Goal: Complete application form

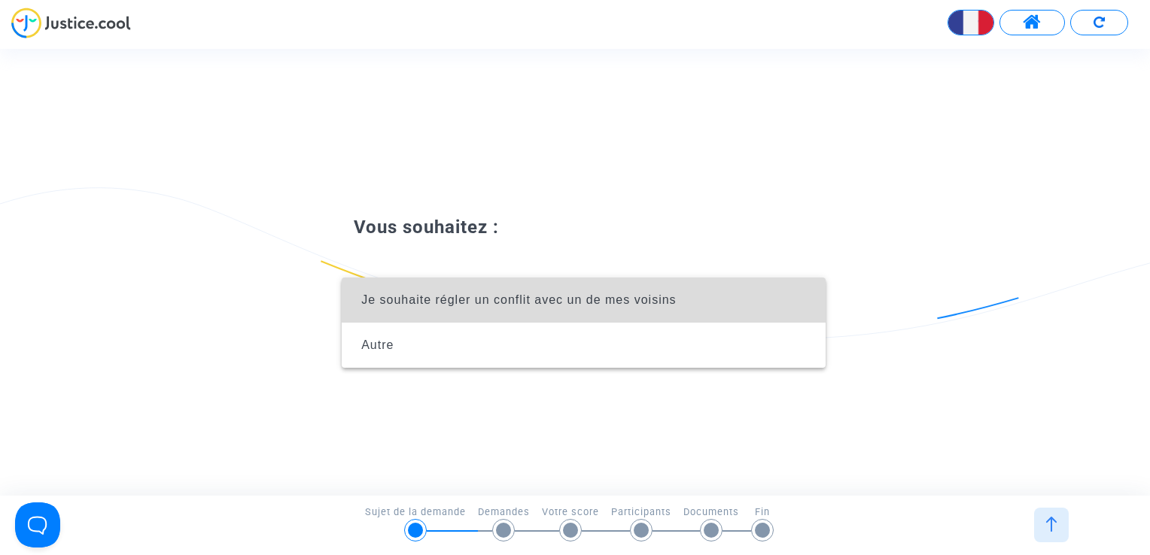
click at [440, 303] on span "Je souhaite régler un conflit avec un de mes voisins" at bounding box center [518, 300] width 315 height 13
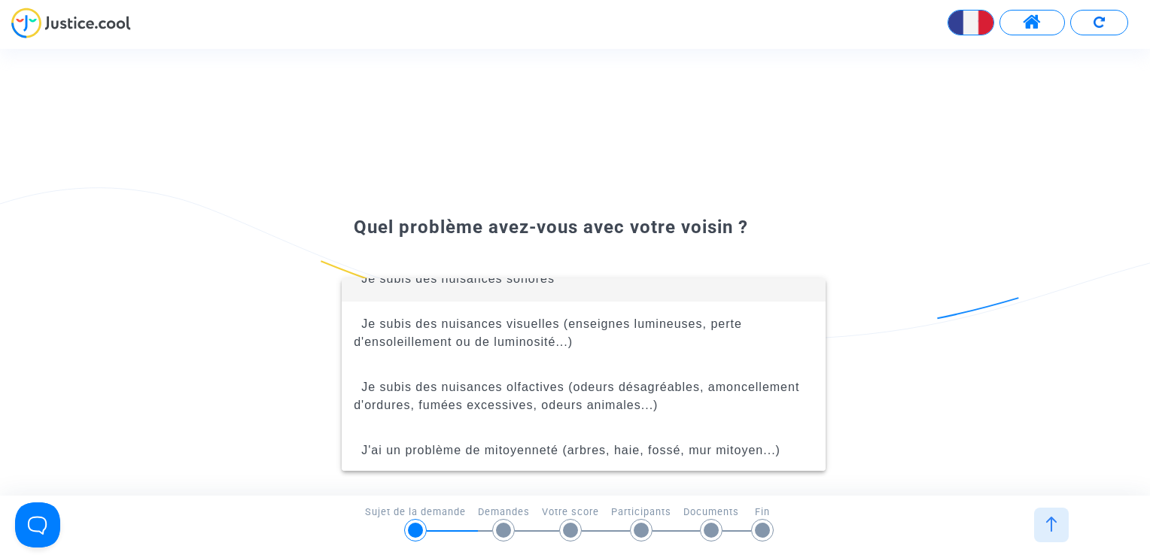
scroll to position [24, 0]
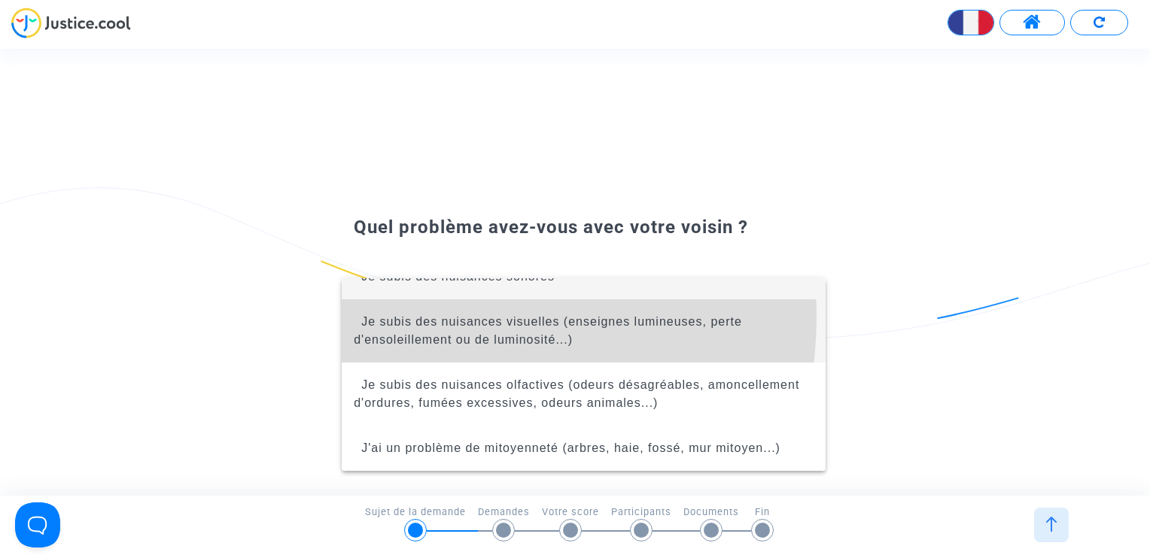
click at [427, 318] on span "Je subis des nuisances visuelles (enseignes lumineuses, perte d'ensoleillement …" at bounding box center [548, 330] width 388 height 31
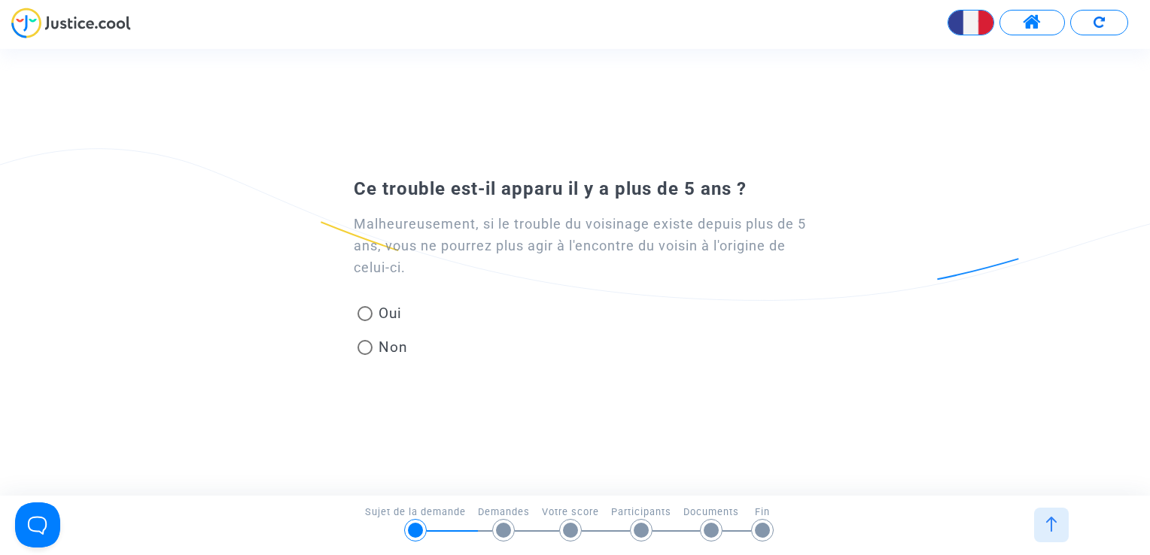
click at [367, 348] on span at bounding box center [364, 347] width 15 height 15
click at [365, 355] on input "Non" at bounding box center [364, 355] width 1 height 1
radio input "true"
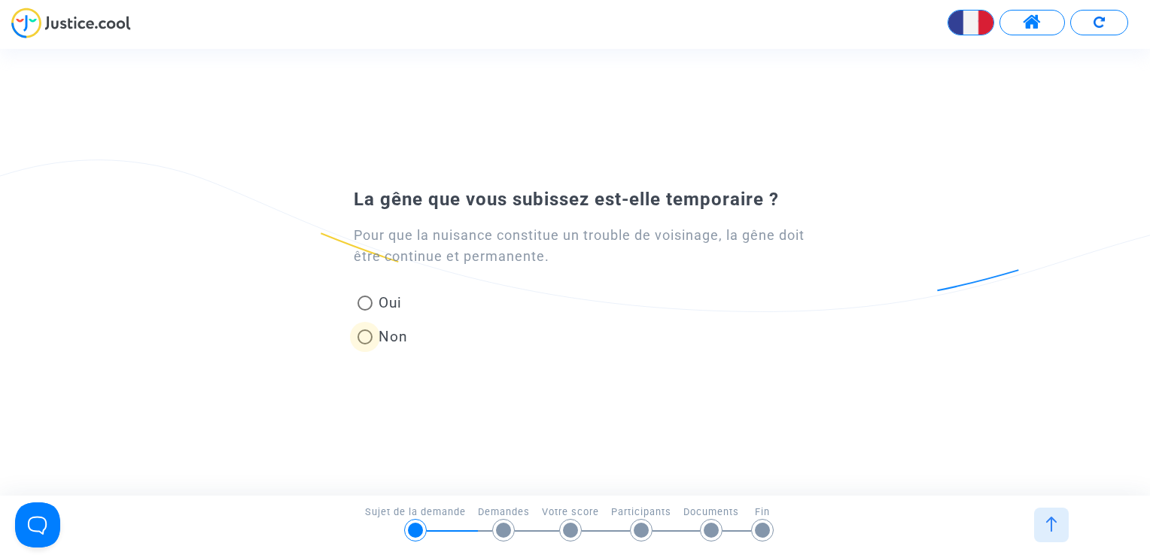
click at [370, 336] on span at bounding box center [364, 337] width 15 height 15
click at [365, 345] on input "Non" at bounding box center [364, 345] width 1 height 1
radio input "true"
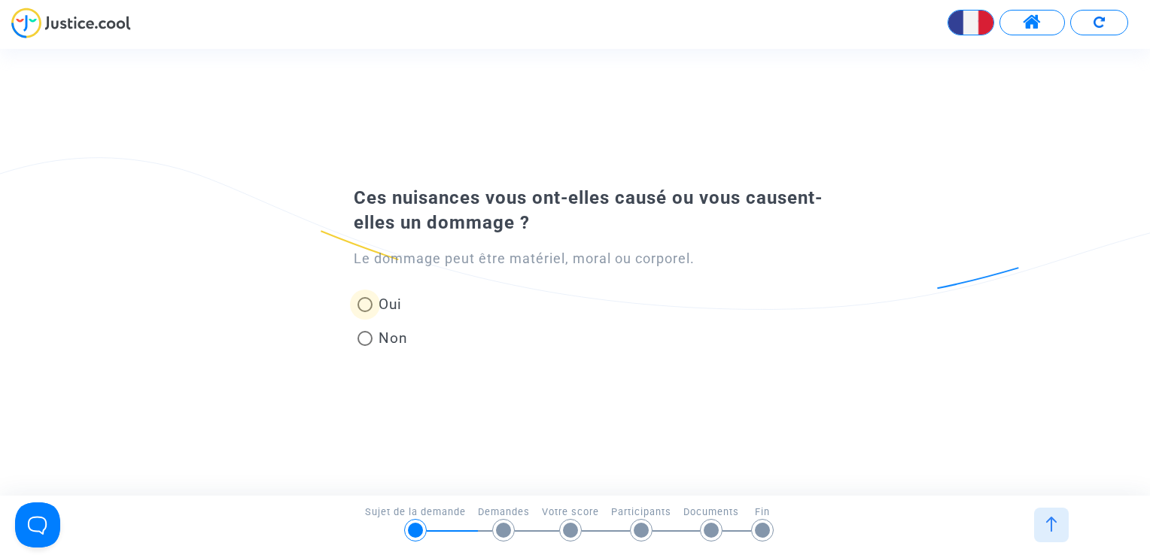
click at [367, 305] on span at bounding box center [364, 304] width 15 height 15
click at [365, 312] on input "Oui" at bounding box center [364, 312] width 1 height 1
radio input "true"
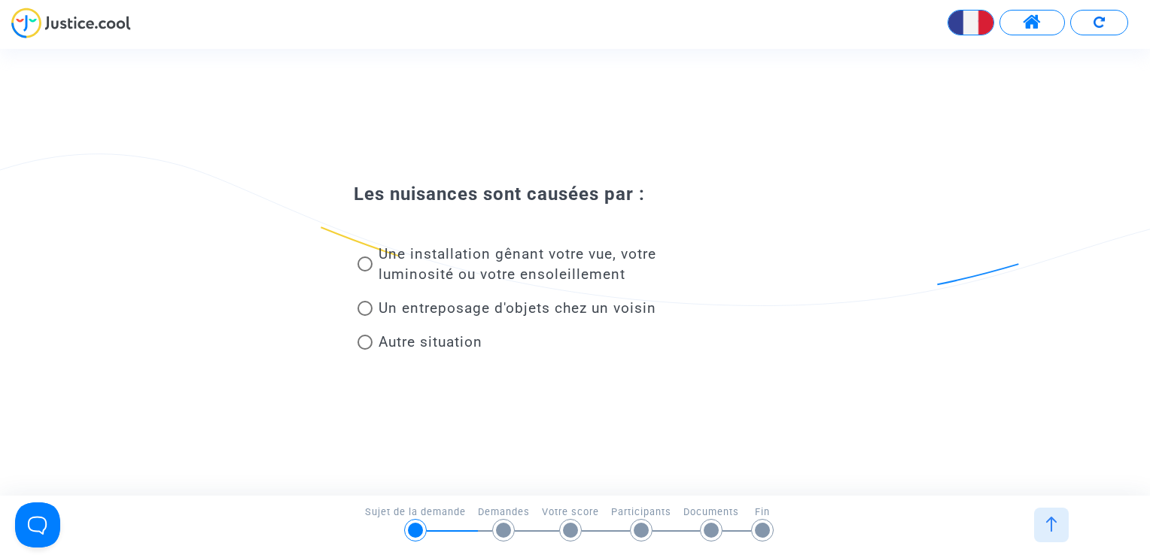
click at [371, 343] on span at bounding box center [364, 342] width 15 height 15
click at [365, 350] on input "Autre situation" at bounding box center [364, 350] width 1 height 1
radio input "true"
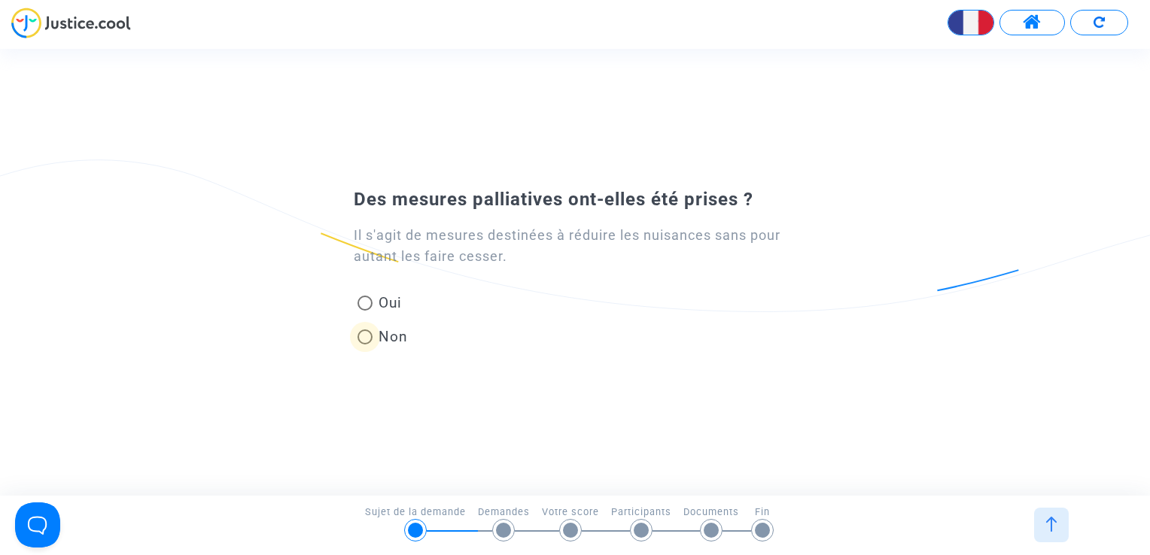
click at [370, 339] on span at bounding box center [364, 337] width 15 height 15
click at [365, 345] on input "Non" at bounding box center [364, 345] width 1 height 1
radio input "true"
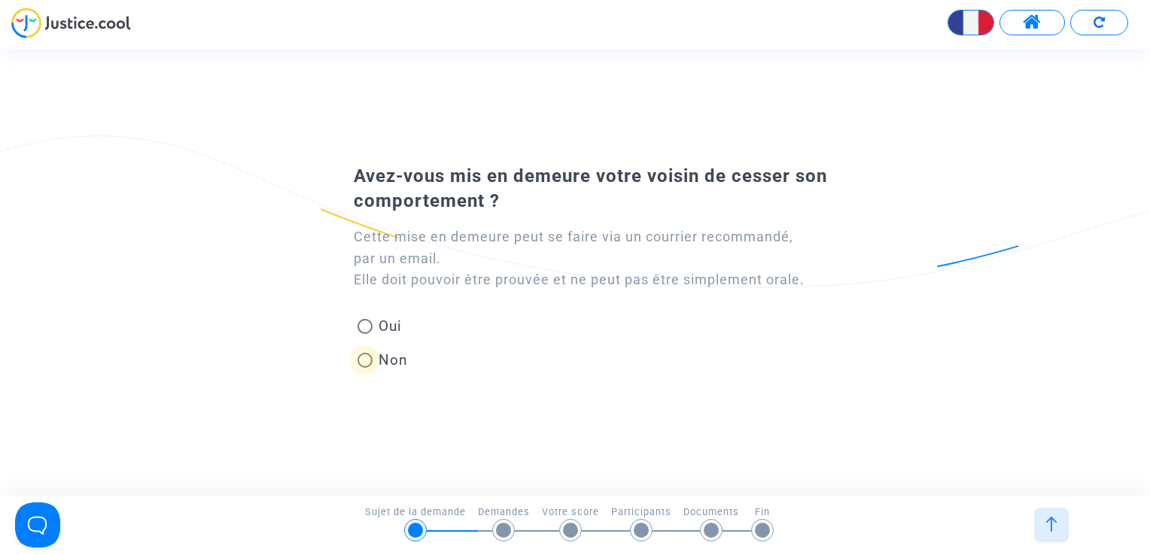
click at [368, 360] on span at bounding box center [364, 360] width 15 height 15
click at [365, 368] on input "Non" at bounding box center [364, 368] width 1 height 1
radio input "true"
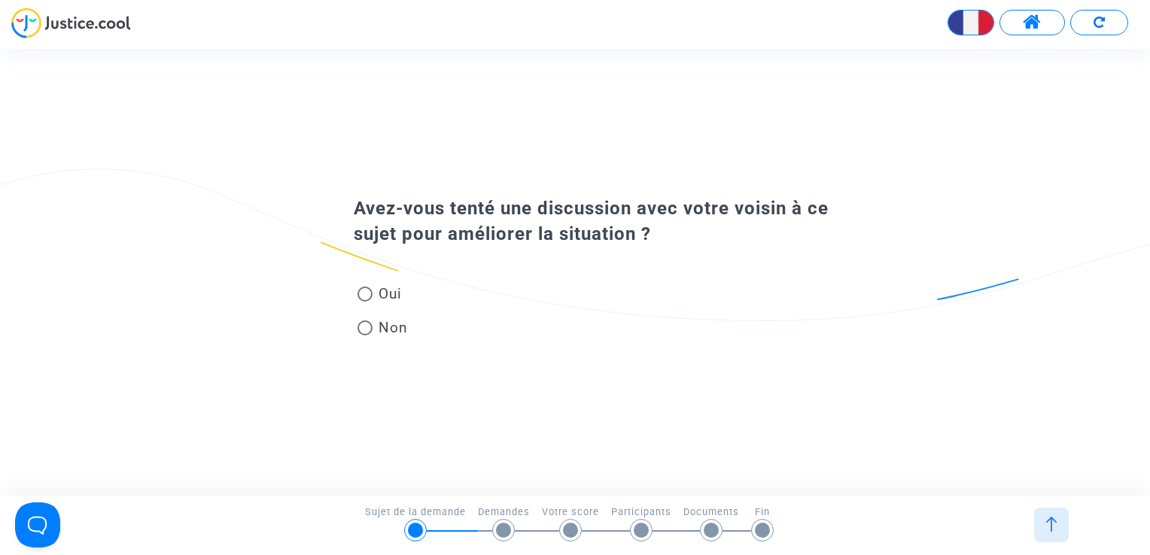
click at [370, 296] on span at bounding box center [364, 294] width 15 height 15
click at [365, 302] on input "Oui" at bounding box center [364, 302] width 1 height 1
radio input "true"
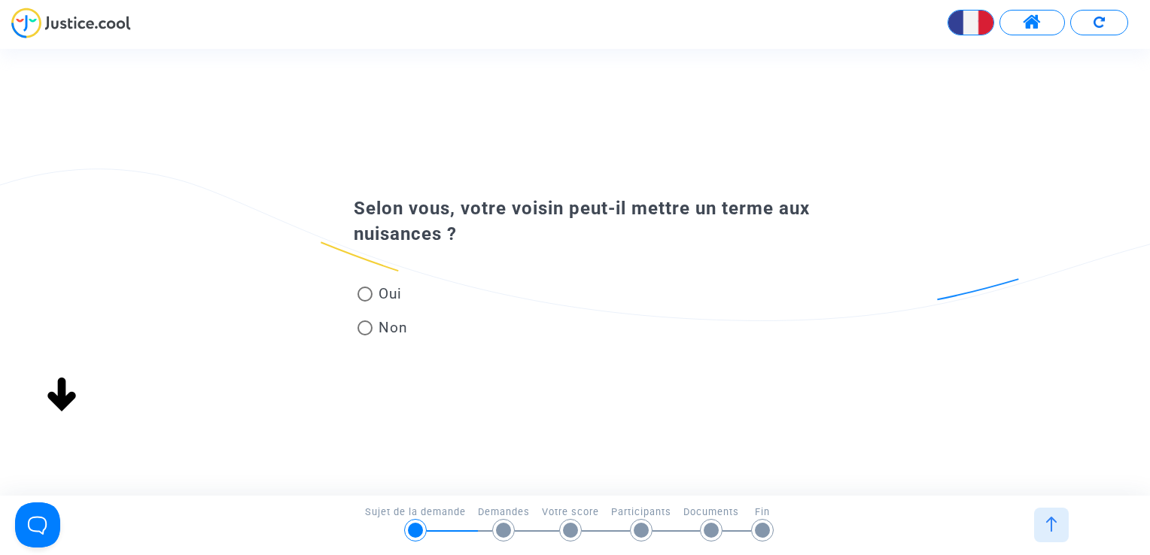
click at [367, 300] on span at bounding box center [364, 294] width 15 height 15
click at [365, 302] on input "Oui" at bounding box center [364, 302] width 1 height 1
radio input "true"
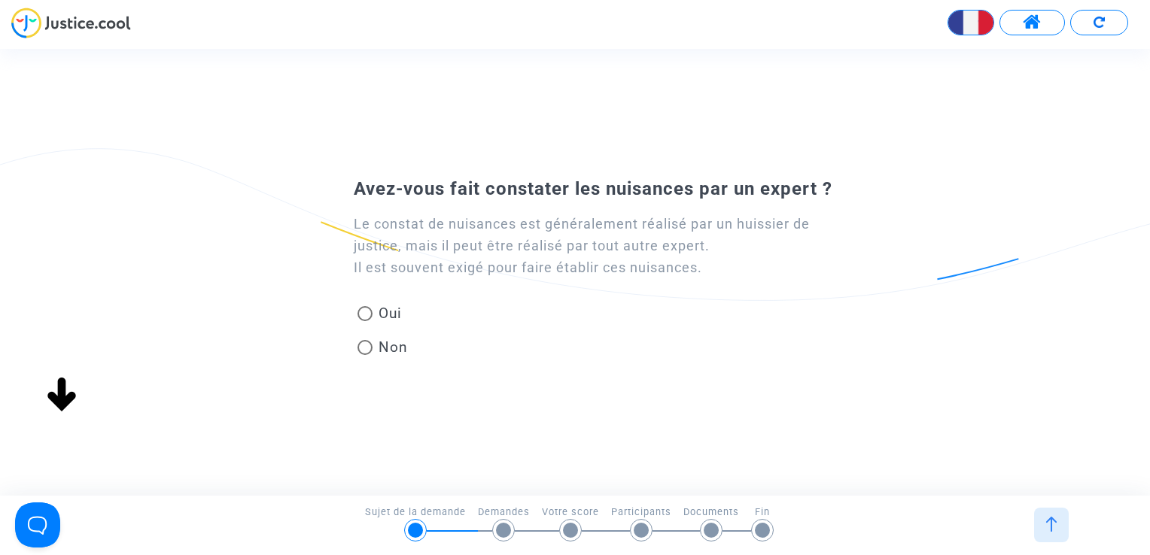
click at [365, 355] on span at bounding box center [364, 347] width 15 height 15
click at [365, 356] on input "Non" at bounding box center [364, 355] width 1 height 1
radio input "true"
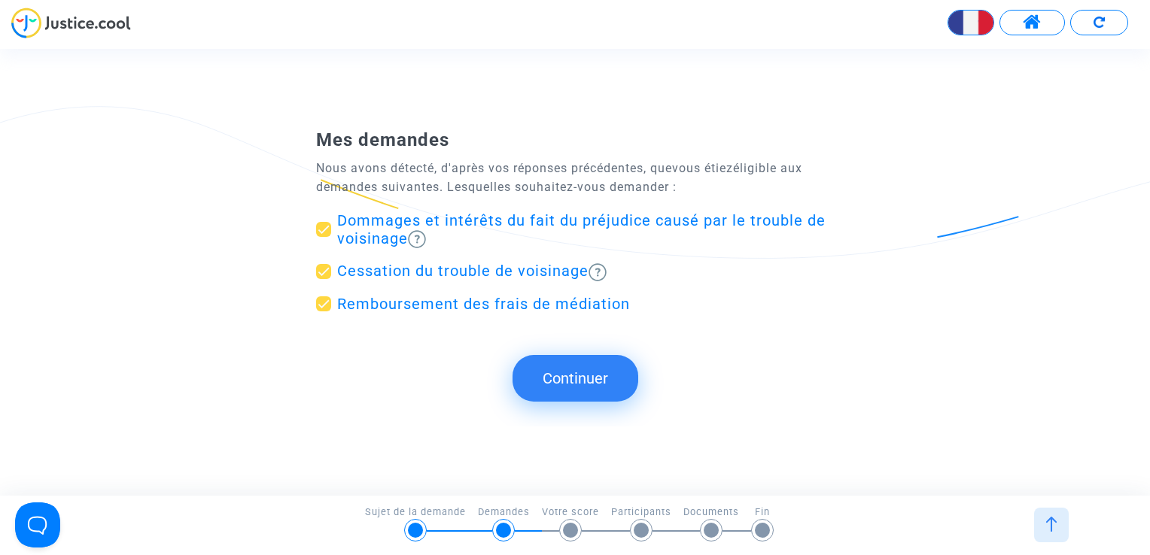
click at [568, 379] on button "Continuer" at bounding box center [576, 378] width 126 height 47
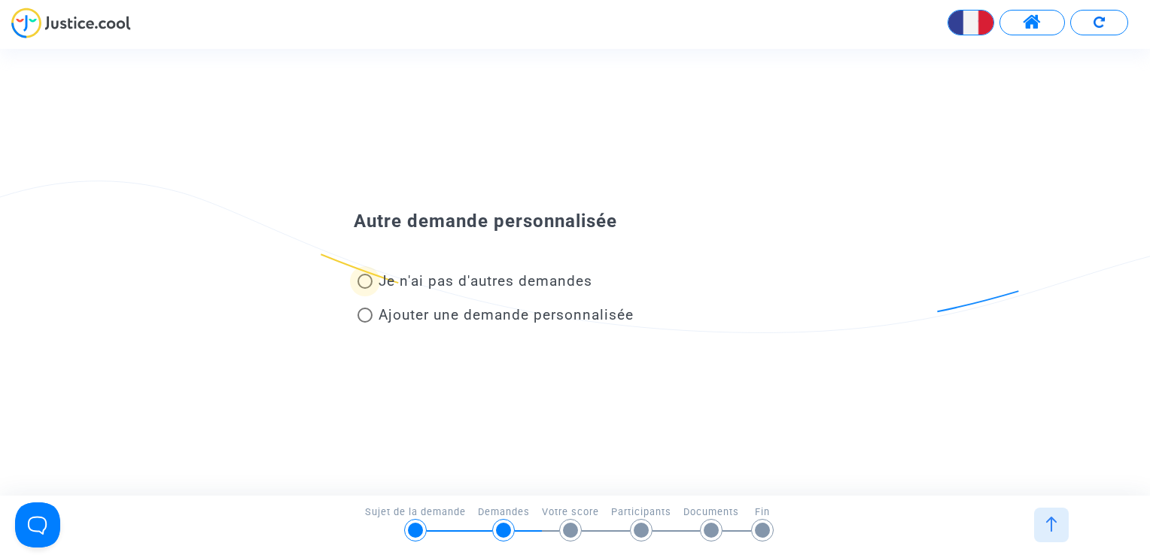
click at [367, 284] on span at bounding box center [364, 281] width 15 height 15
click at [365, 289] on input "Je n'ai pas d'autres demandes" at bounding box center [364, 289] width 1 height 1
radio input "true"
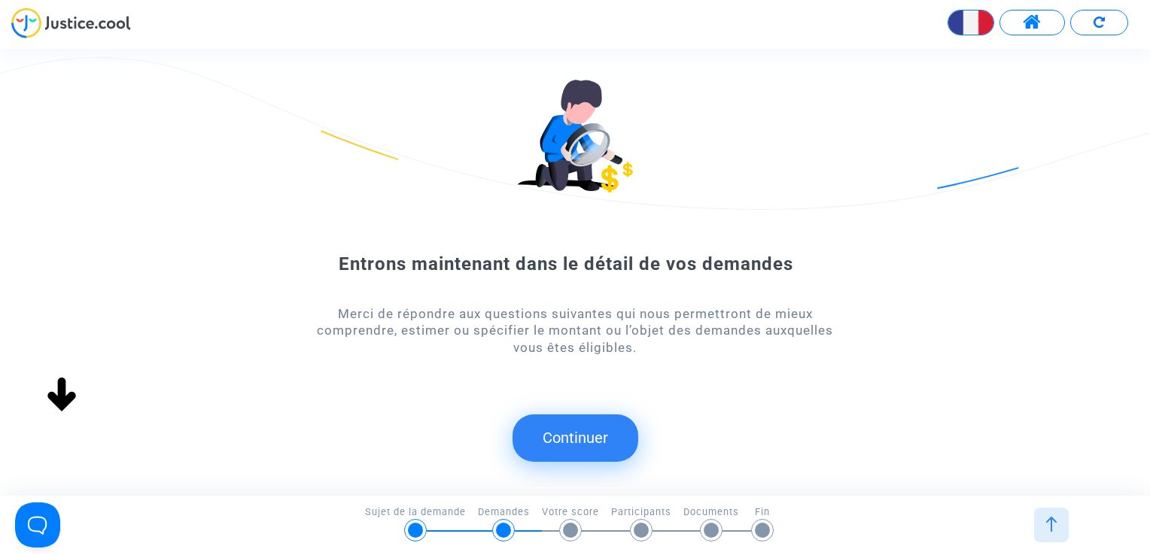
click at [563, 429] on button "Continuer" at bounding box center [576, 438] width 126 height 47
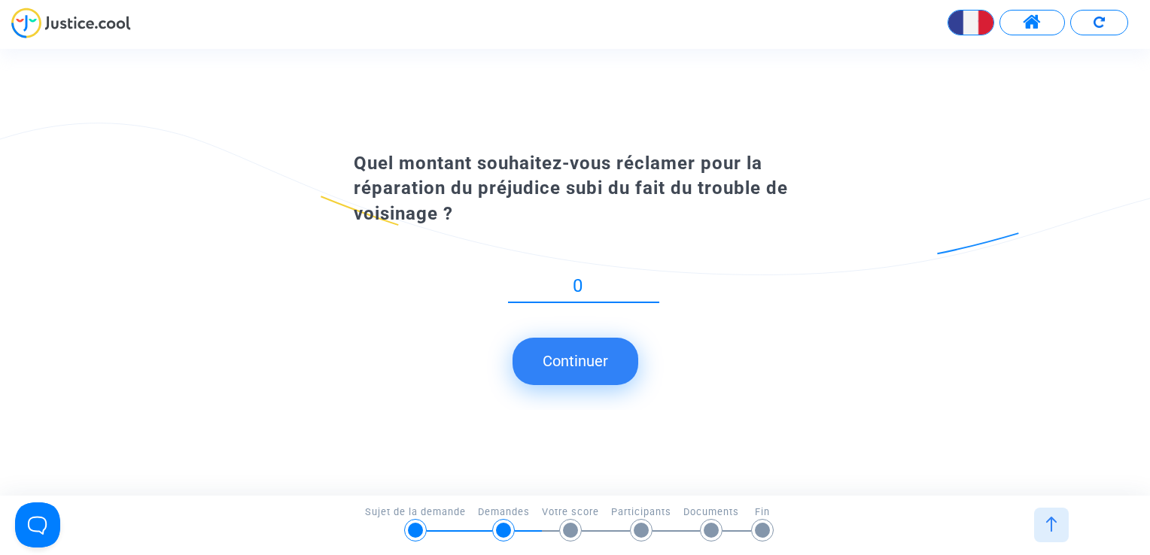
type input "0"
click at [543, 357] on button "Continuer" at bounding box center [576, 361] width 126 height 47
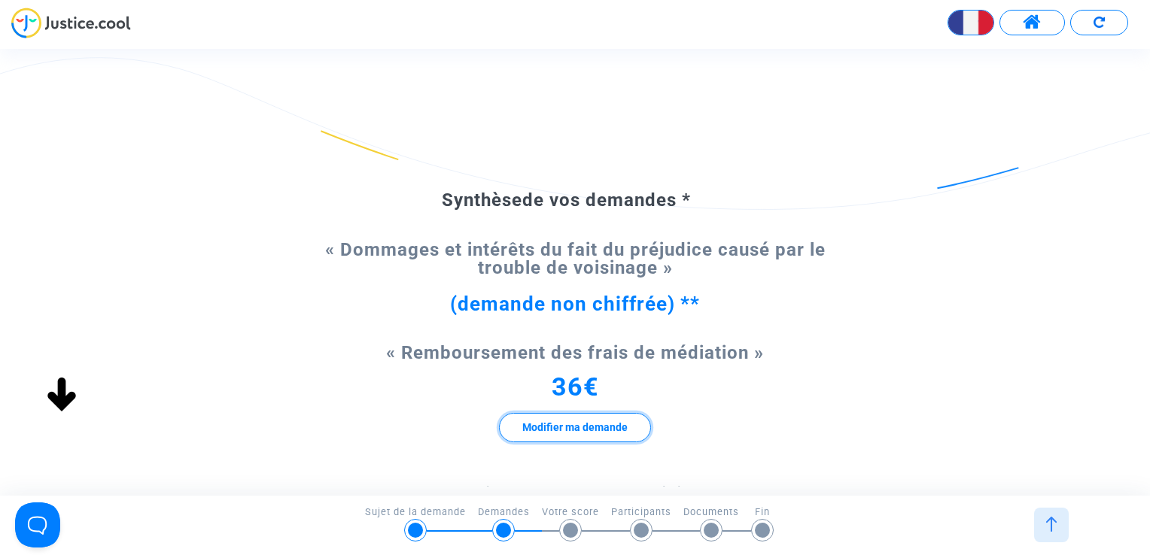
click at [551, 425] on button "Modifier ma demande" at bounding box center [575, 427] width 152 height 29
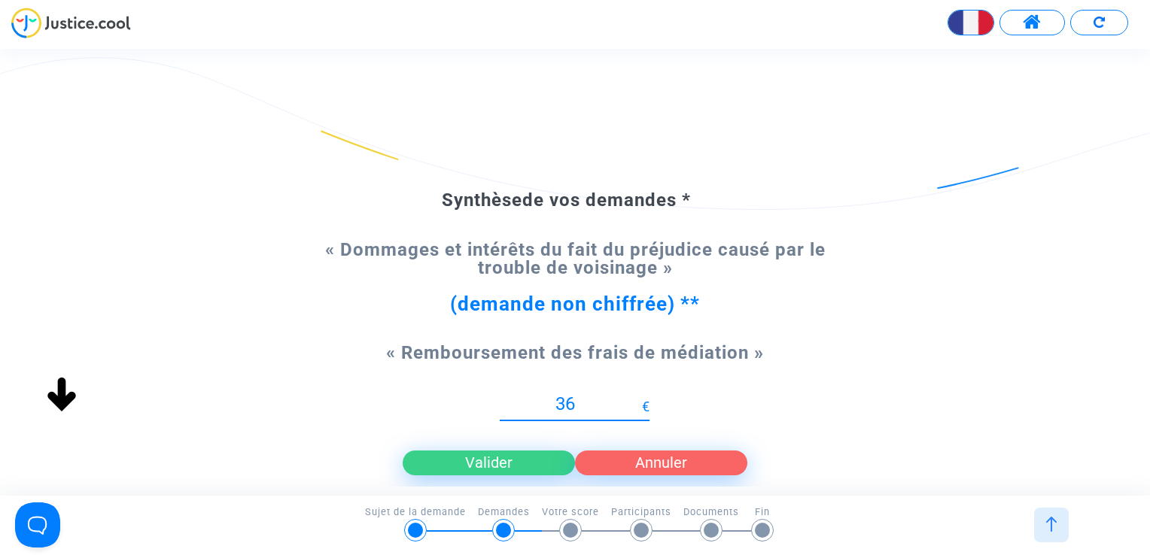
click at [485, 465] on button "Valider" at bounding box center [489, 463] width 172 height 24
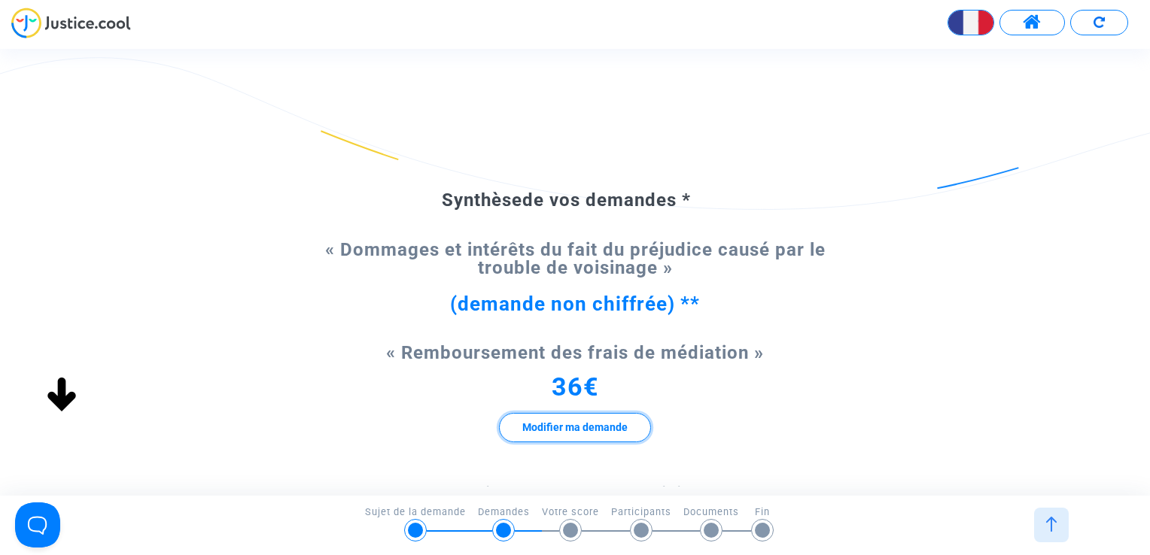
click at [531, 423] on button "Modifier ma demande" at bounding box center [575, 427] width 152 height 29
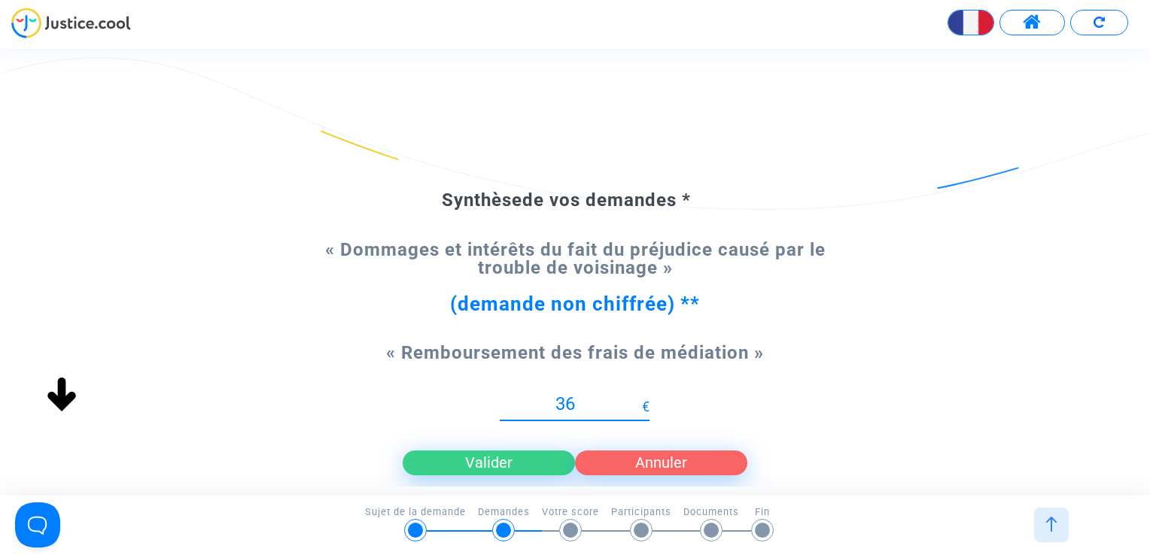
click at [651, 459] on button "Annuler" at bounding box center [661, 463] width 172 height 24
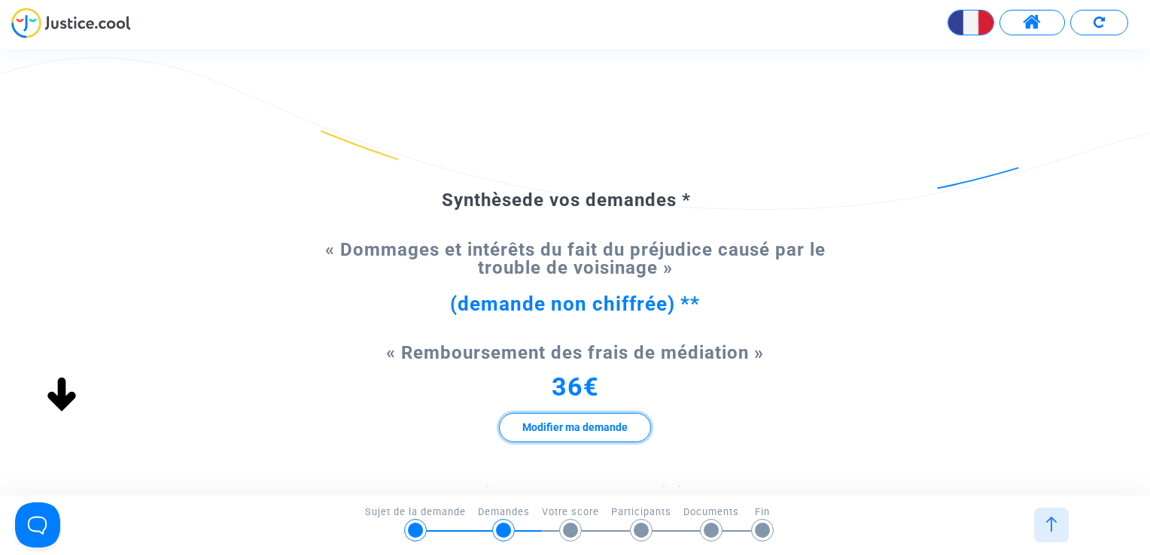
click at [571, 423] on button "Modifier ma demande" at bounding box center [575, 427] width 152 height 29
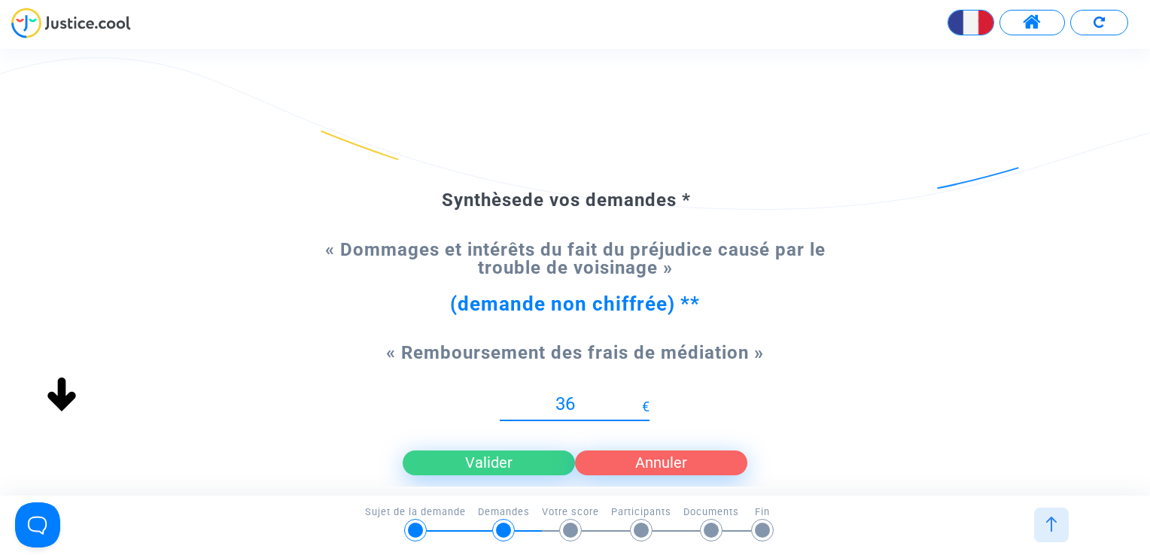
type input "3"
type input "3000"
click at [482, 461] on button "Valider" at bounding box center [489, 463] width 172 height 24
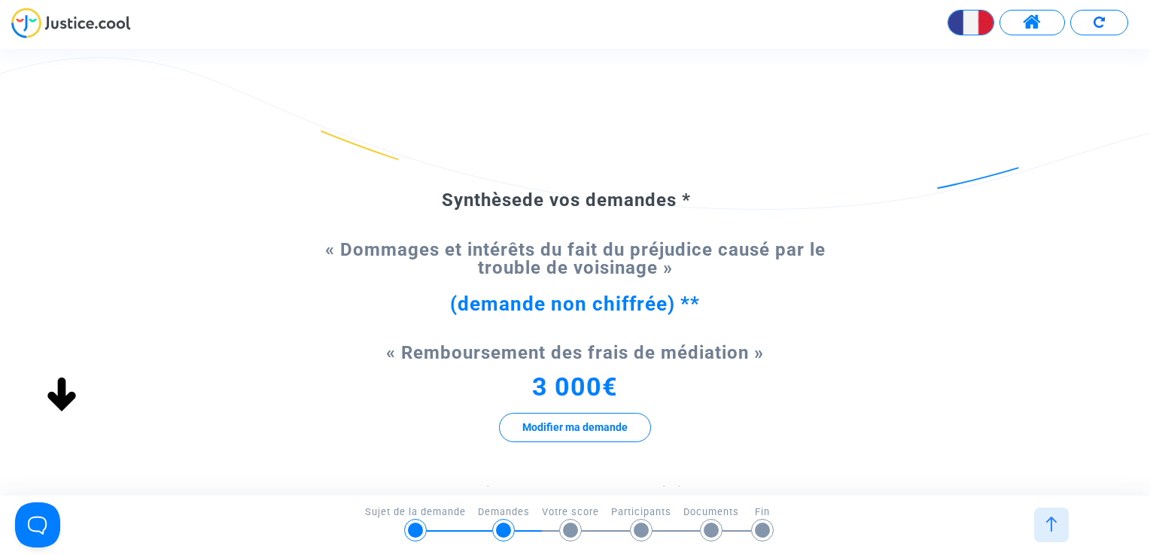
click at [1058, 513] on div at bounding box center [1051, 525] width 35 height 35
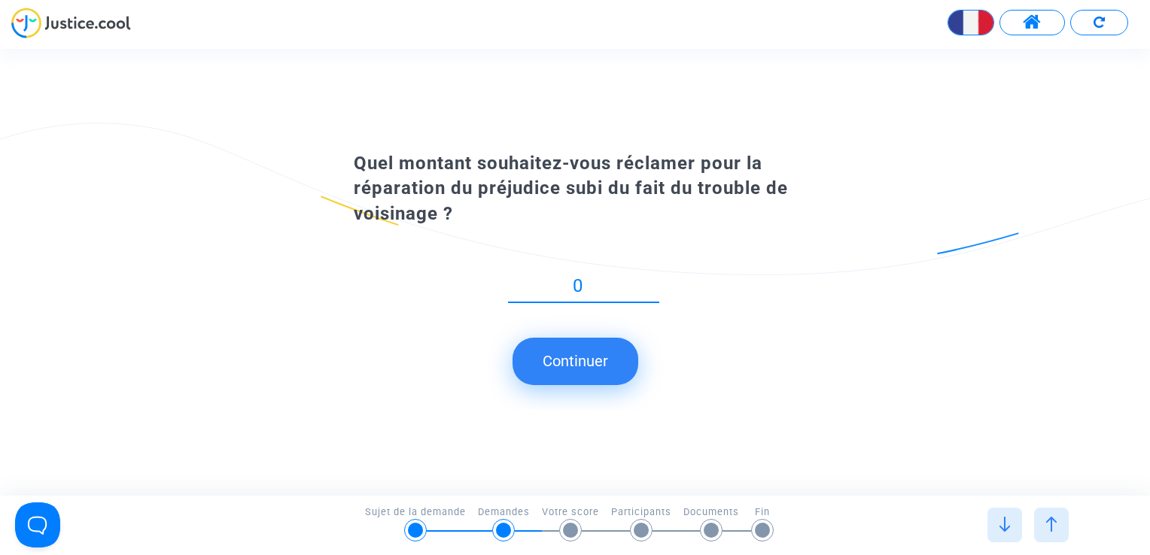
click at [633, 286] on input "0" at bounding box center [583, 286] width 151 height 20
type input "0"
click at [560, 348] on button "Continuer" at bounding box center [576, 361] width 126 height 47
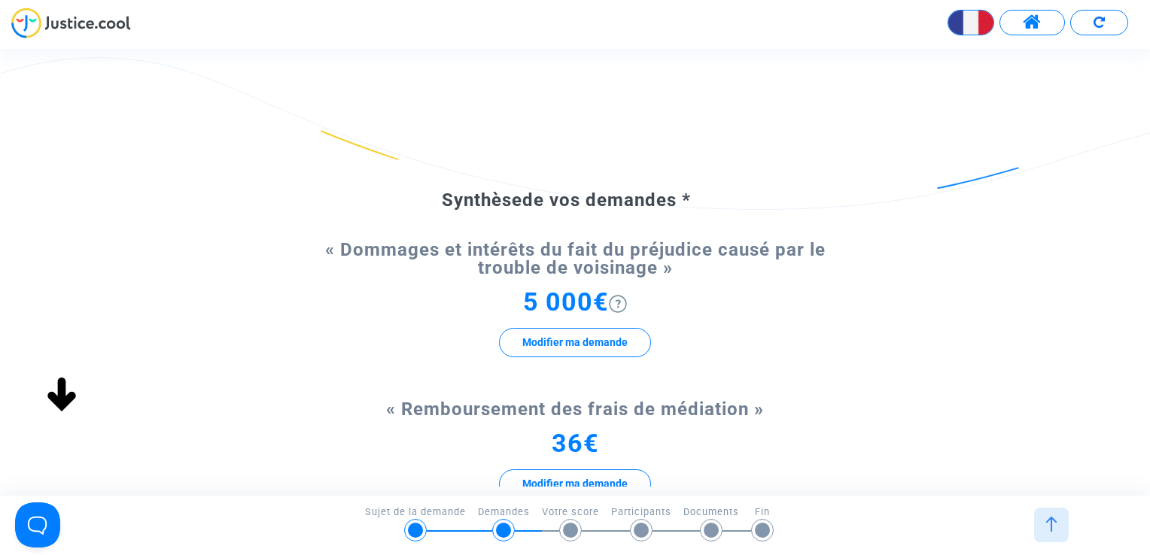
click at [1049, 509] on div at bounding box center [1051, 525] width 35 height 35
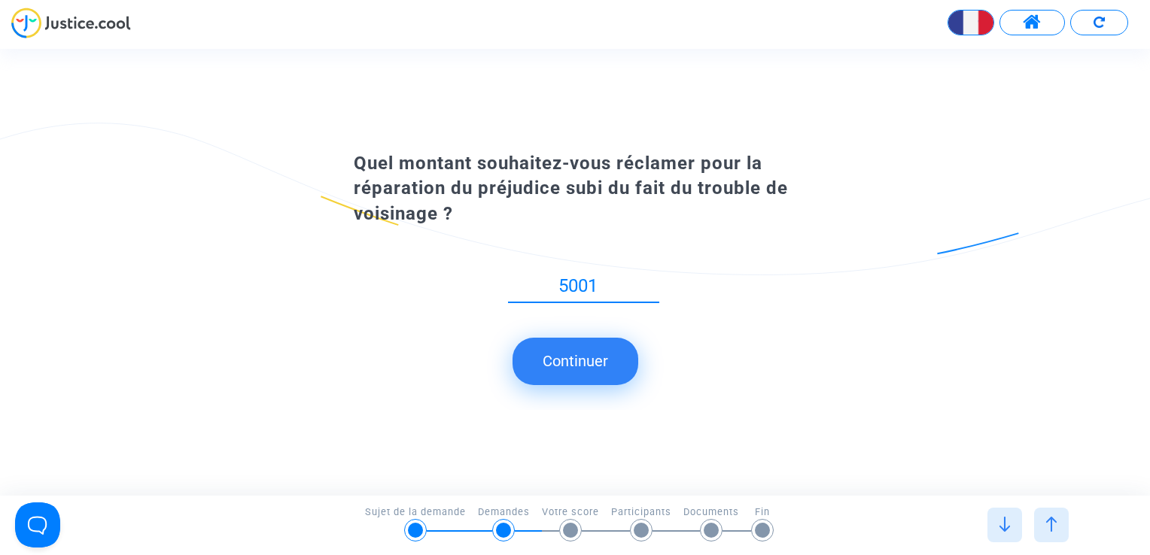
click at [652, 284] on input "5001" at bounding box center [583, 286] width 151 height 20
click at [651, 284] on input "5002" at bounding box center [583, 286] width 151 height 20
click at [651, 284] on input "5003" at bounding box center [583, 286] width 151 height 20
click at [651, 284] on input "5078" at bounding box center [583, 286] width 151 height 20
click at [651, 284] on input "5079" at bounding box center [583, 286] width 151 height 20
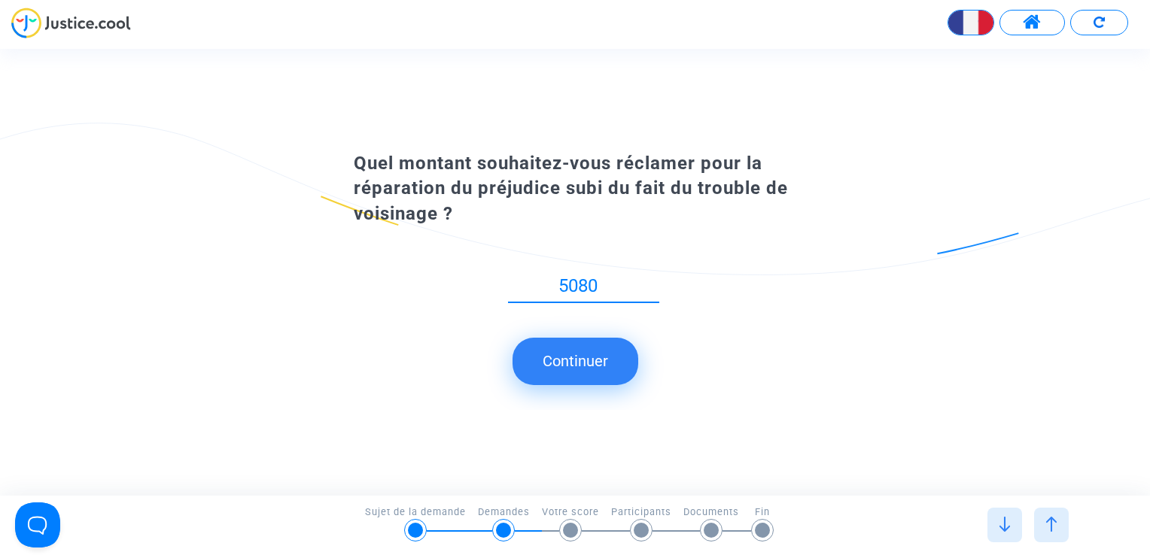
click at [651, 284] on input "5080" at bounding box center [583, 286] width 151 height 20
click at [651, 284] on input "5083" at bounding box center [583, 286] width 151 height 20
click at [651, 284] on input "5084" at bounding box center [583, 286] width 151 height 20
click at [651, 284] on input "5085" at bounding box center [583, 286] width 151 height 20
click at [651, 284] on input "5086" at bounding box center [583, 286] width 151 height 20
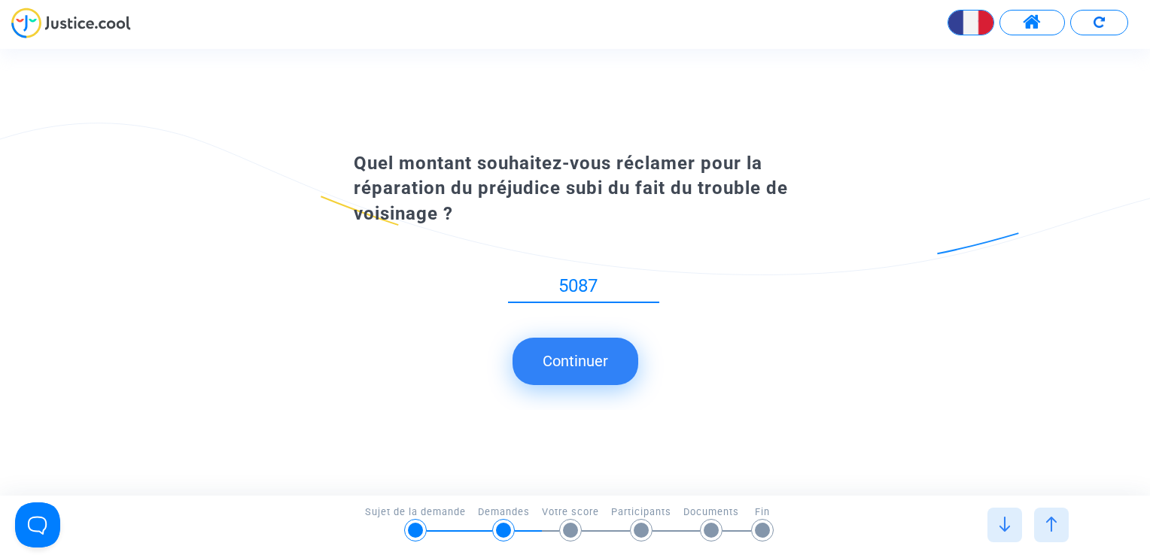
click at [651, 284] on input "5087" at bounding box center [583, 286] width 151 height 20
click at [651, 284] on input "5088" at bounding box center [583, 286] width 151 height 20
click at [651, 284] on input "5089" at bounding box center [583, 286] width 151 height 20
click at [651, 284] on input "5090" at bounding box center [583, 286] width 151 height 20
click at [651, 284] on input "5091" at bounding box center [583, 286] width 151 height 20
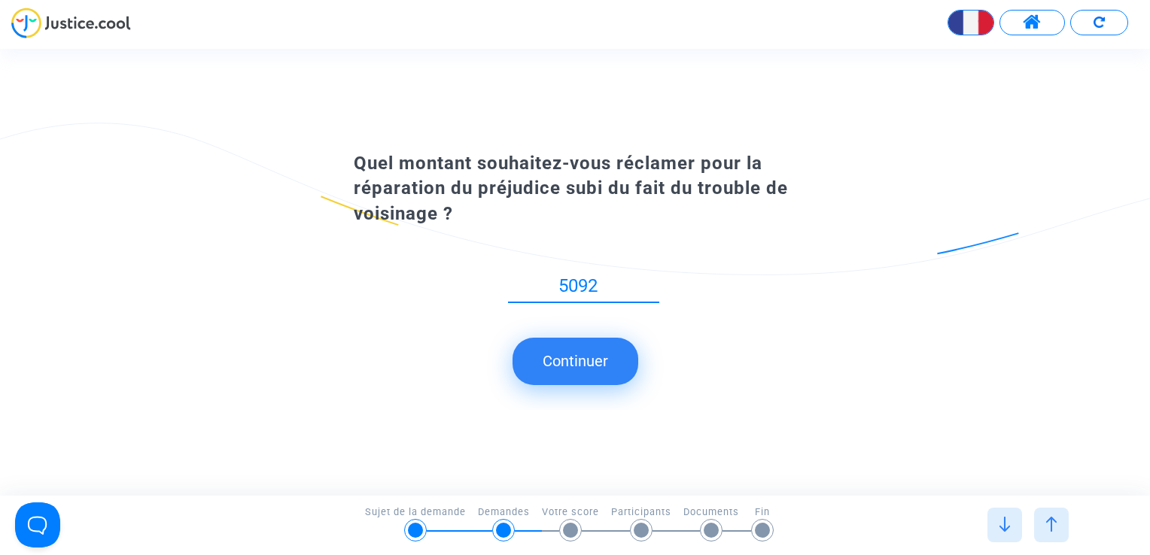
click at [651, 284] on input "5092" at bounding box center [583, 286] width 151 height 20
click at [651, 284] on input "5093" at bounding box center [583, 286] width 151 height 20
click at [651, 284] on input "5094" at bounding box center [583, 286] width 151 height 20
click at [651, 284] on input "5095" at bounding box center [583, 286] width 151 height 20
click at [651, 284] on input "5096" at bounding box center [583, 286] width 151 height 20
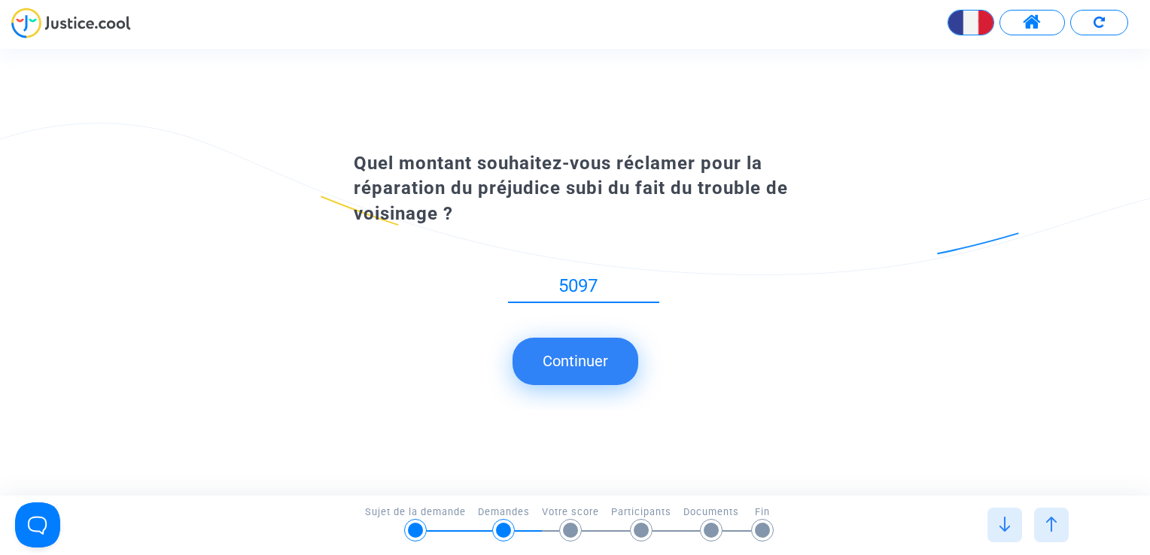
click at [651, 284] on input "5097" at bounding box center [583, 286] width 151 height 20
click at [651, 284] on input "5098" at bounding box center [583, 286] width 151 height 20
click at [651, 284] on input "5099" at bounding box center [583, 286] width 151 height 20
click at [651, 284] on input "5100" at bounding box center [583, 286] width 151 height 20
click at [651, 284] on input "5101" at bounding box center [583, 286] width 151 height 20
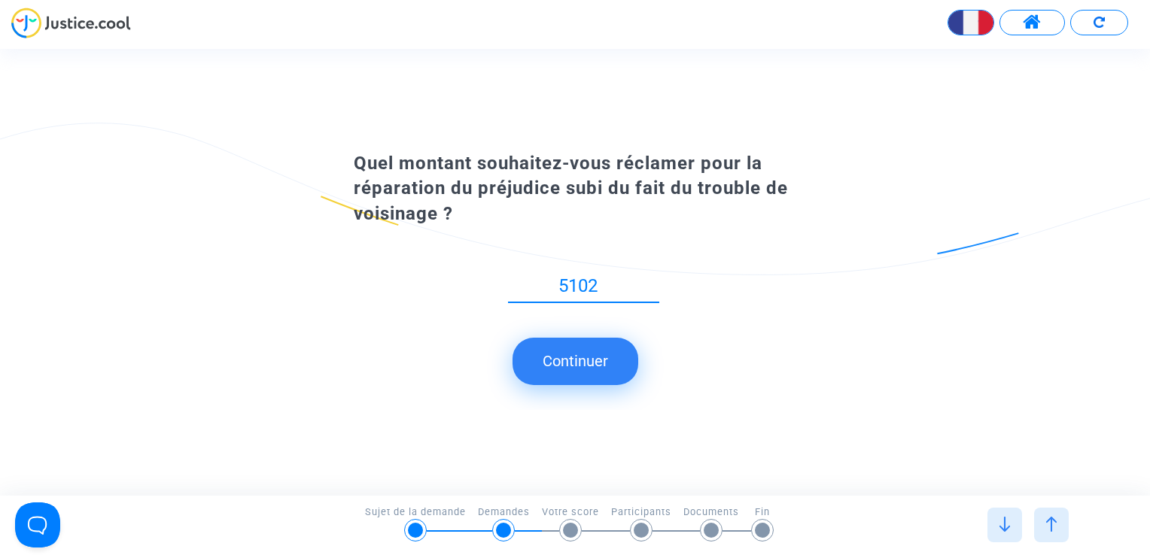
click at [651, 284] on input "5102" at bounding box center [583, 286] width 151 height 20
click at [651, 284] on input "5103" at bounding box center [583, 286] width 151 height 20
click at [651, 284] on input "5104" at bounding box center [583, 286] width 151 height 20
click at [651, 284] on input "5105" at bounding box center [583, 286] width 151 height 20
click at [651, 284] on input "5106" at bounding box center [583, 286] width 151 height 20
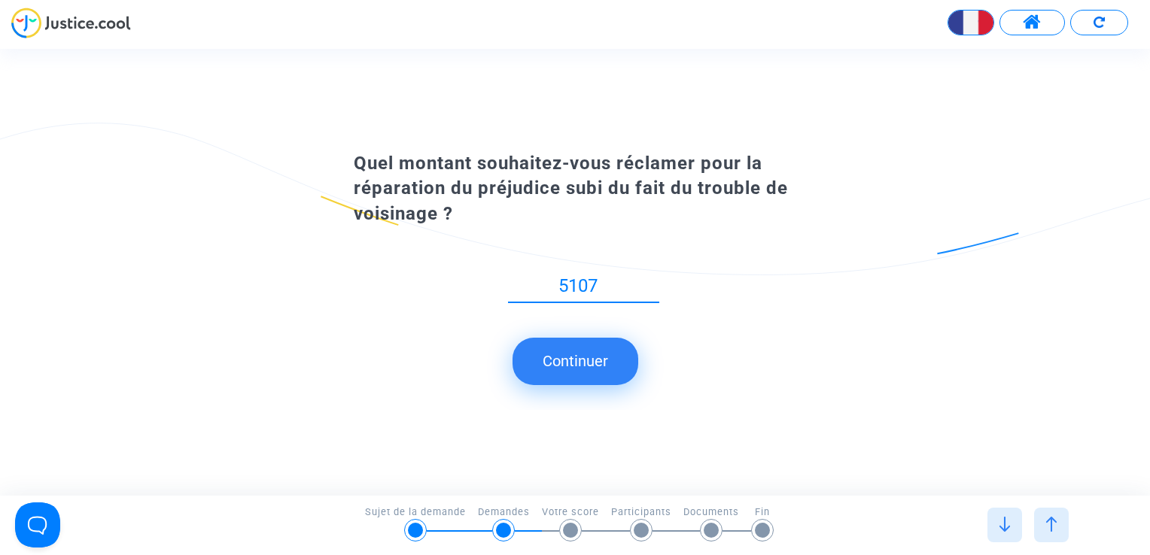
click at [651, 284] on input "5107" at bounding box center [583, 286] width 151 height 20
click at [651, 284] on input "5108" at bounding box center [583, 286] width 151 height 20
click at [651, 284] on input "5293" at bounding box center [583, 286] width 151 height 20
type input "5"
type input "6000"
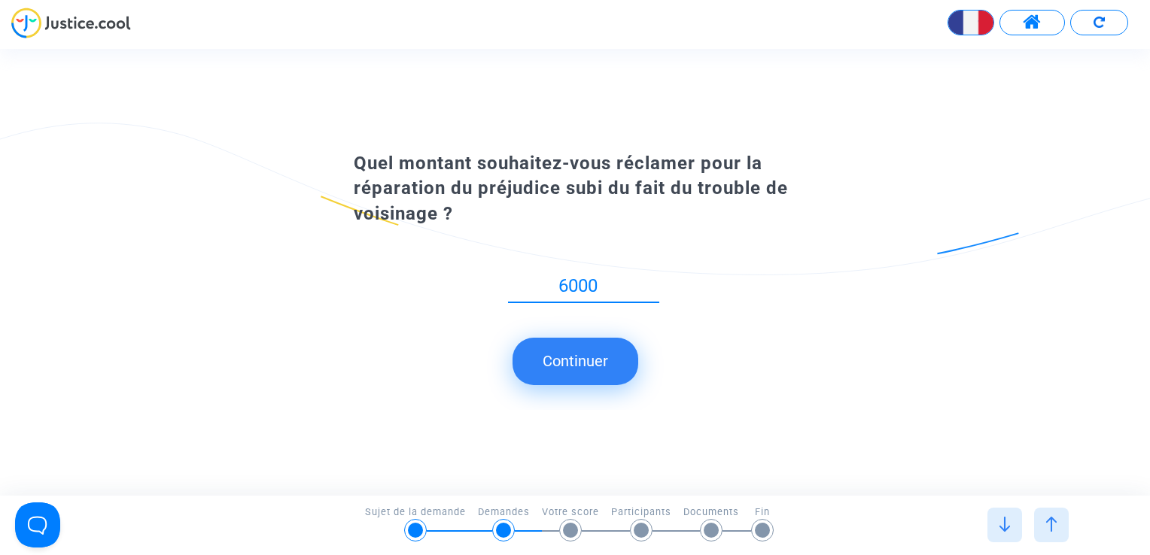
click at [581, 362] on button "Continuer" at bounding box center [576, 361] width 126 height 47
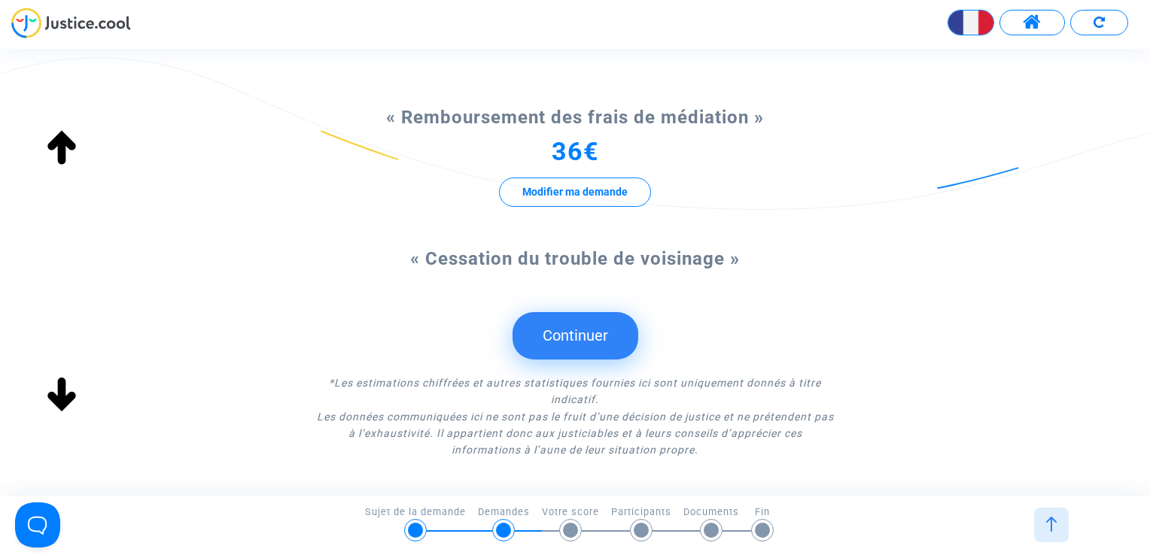
scroll to position [301, 0]
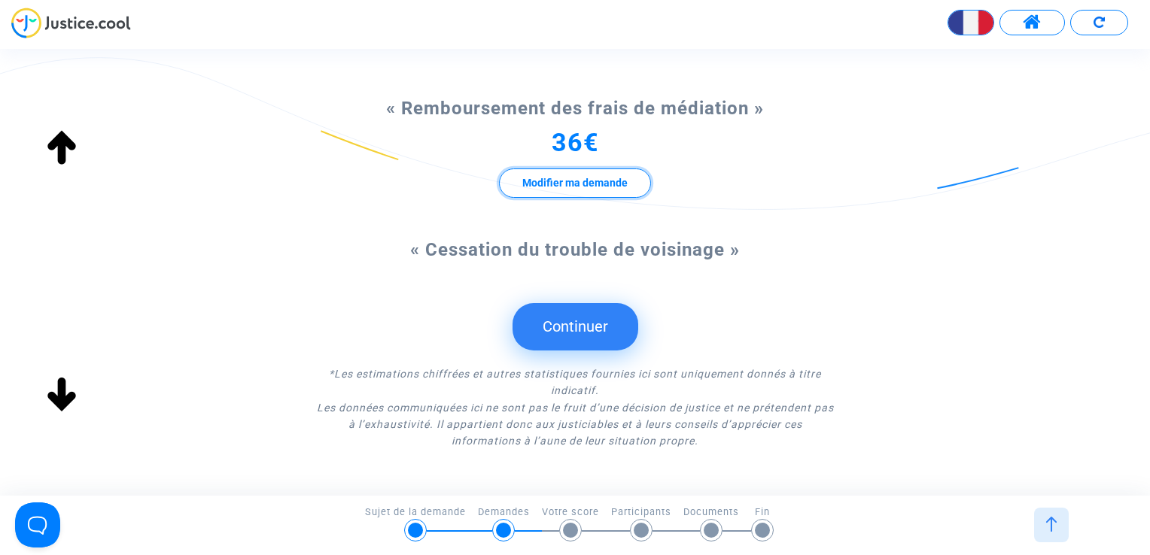
click at [581, 181] on button "Modifier ma demande" at bounding box center [575, 183] width 152 height 29
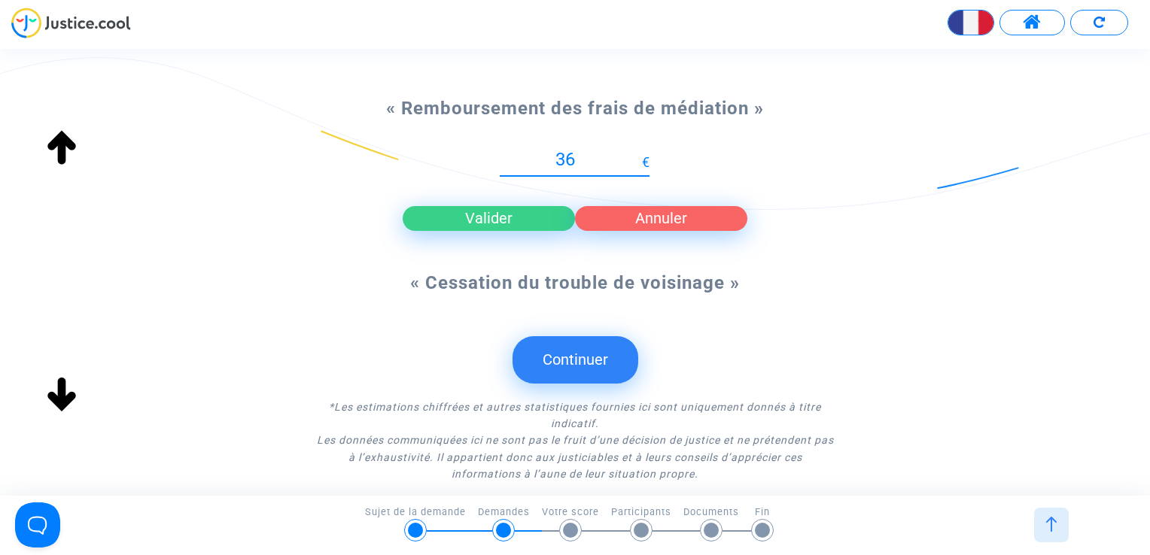
type input "3"
type input "300"
click at [506, 214] on button "Valider" at bounding box center [489, 218] width 172 height 24
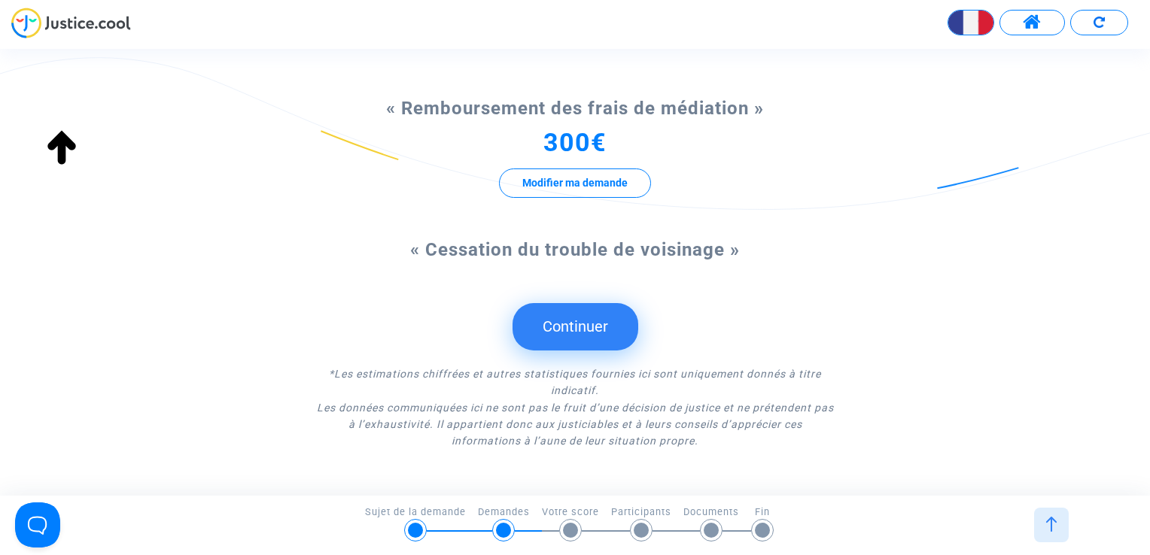
click at [567, 318] on button "Continuer" at bounding box center [576, 326] width 126 height 47
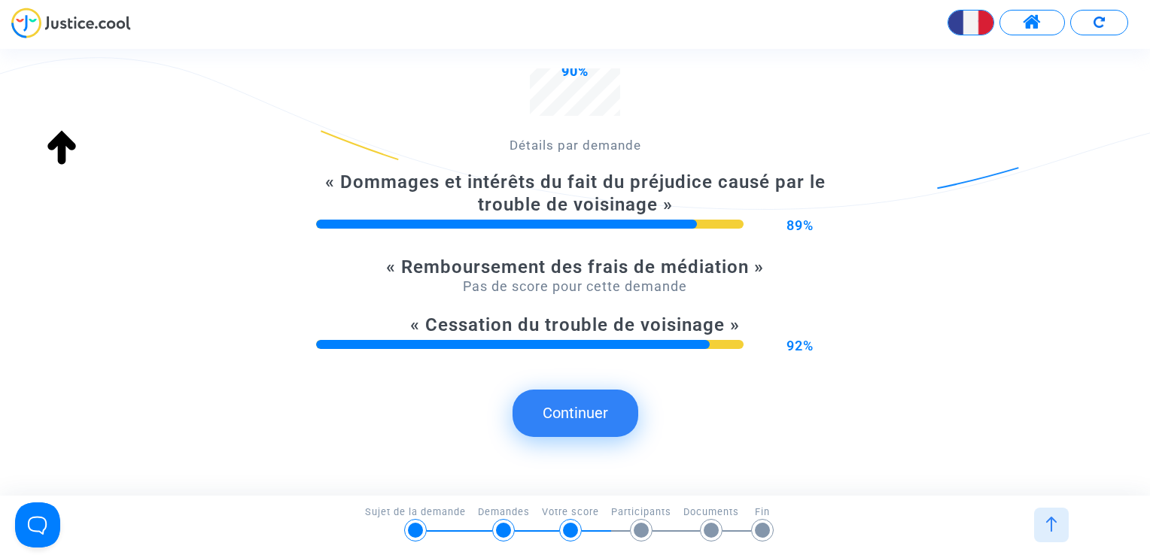
scroll to position [354, 0]
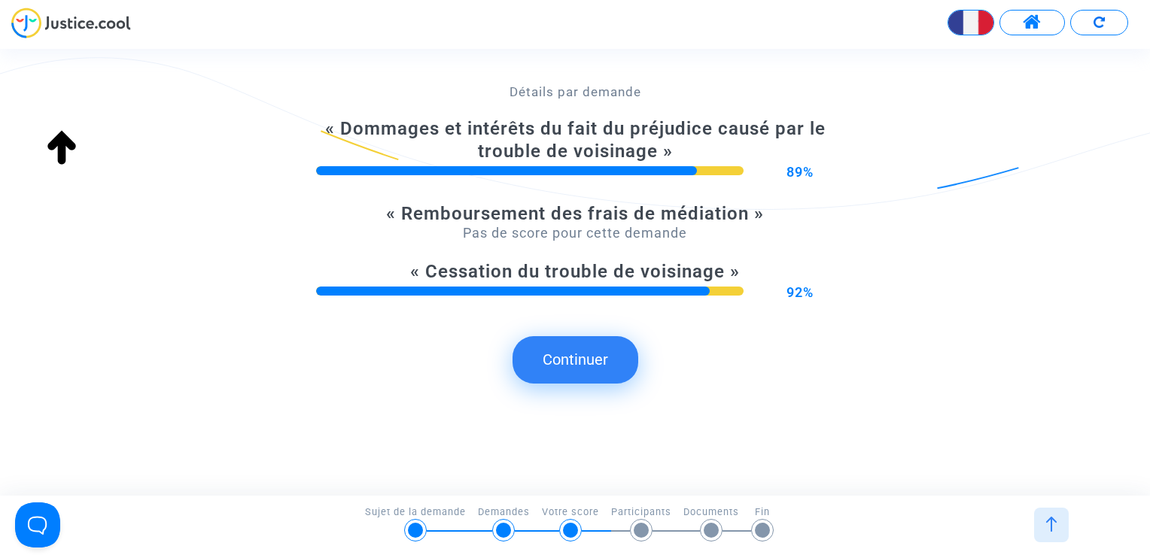
click at [595, 351] on button "Continuer" at bounding box center [576, 359] width 126 height 47
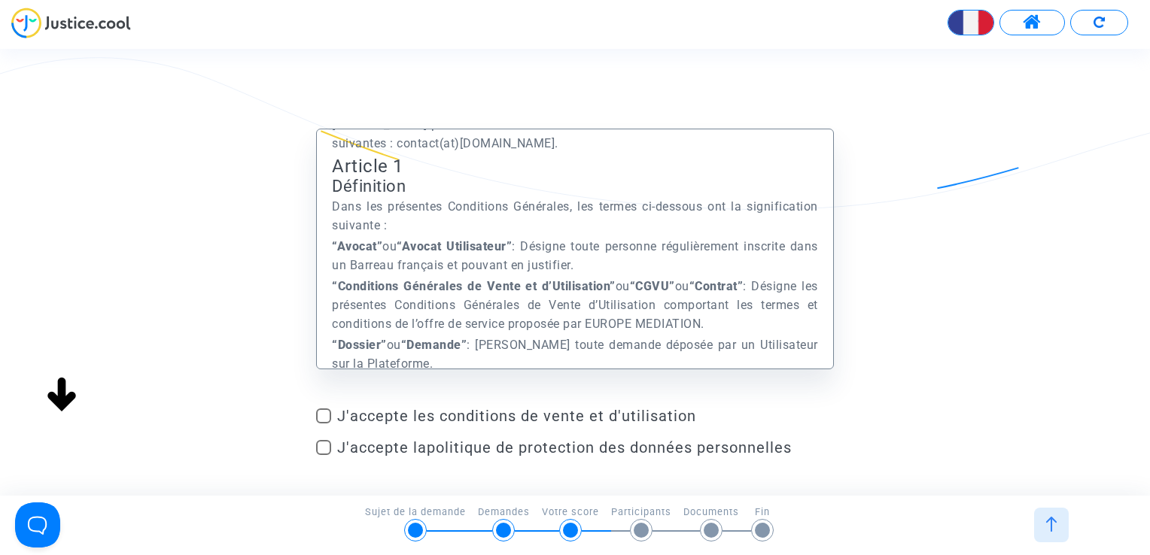
scroll to position [452, 0]
